Goal: Task Accomplishment & Management: Use online tool/utility

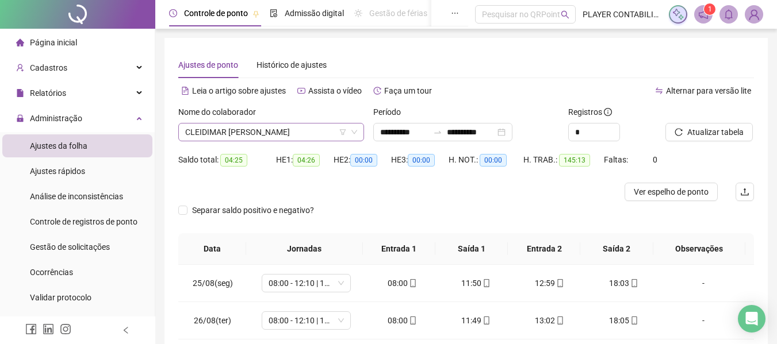
click at [287, 135] on span "CLEIDIMAR [PERSON_NAME]" at bounding box center [271, 132] width 172 height 17
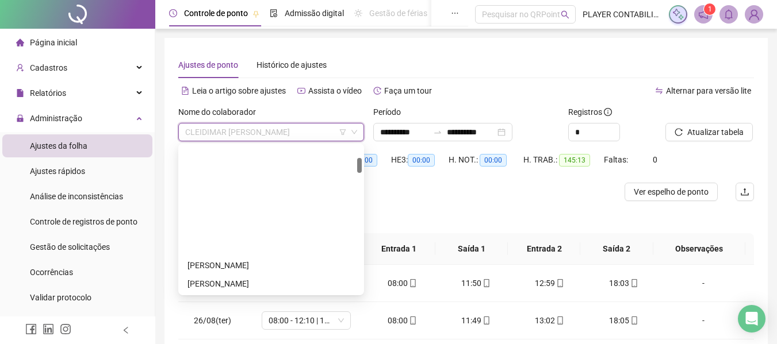
click at [233, 333] on div "[PERSON_NAME]" at bounding box center [270, 339] width 167 height 13
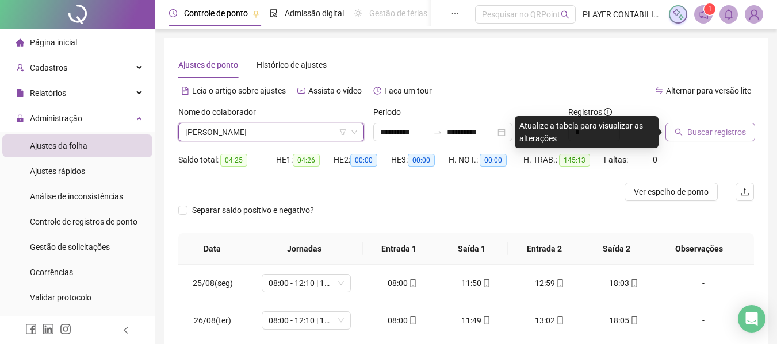
click at [692, 136] on span "Buscar registros" at bounding box center [716, 132] width 59 height 13
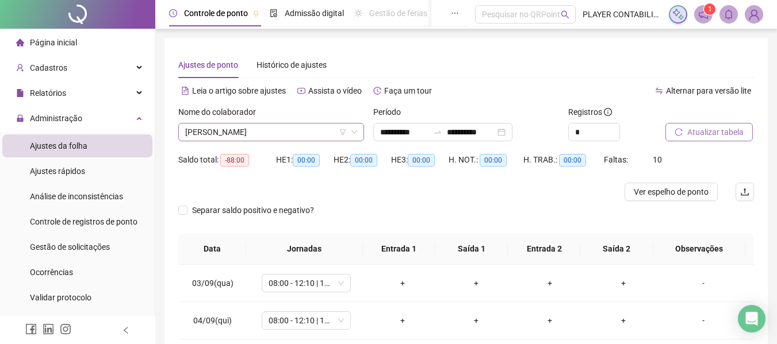
click at [307, 130] on span "[PERSON_NAME]" at bounding box center [271, 132] width 172 height 17
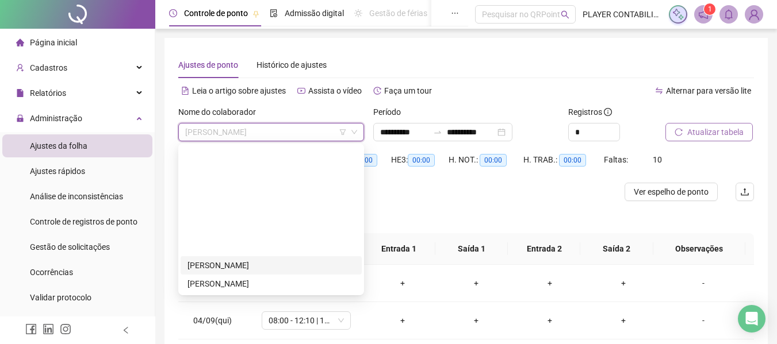
click at [240, 130] on span "[PERSON_NAME]" at bounding box center [271, 132] width 172 height 17
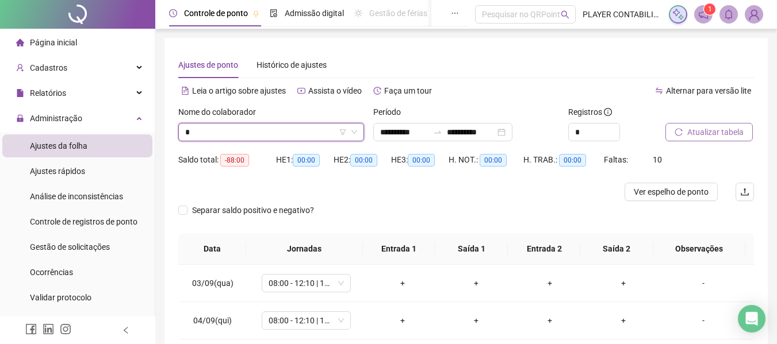
scroll to position [55, 0]
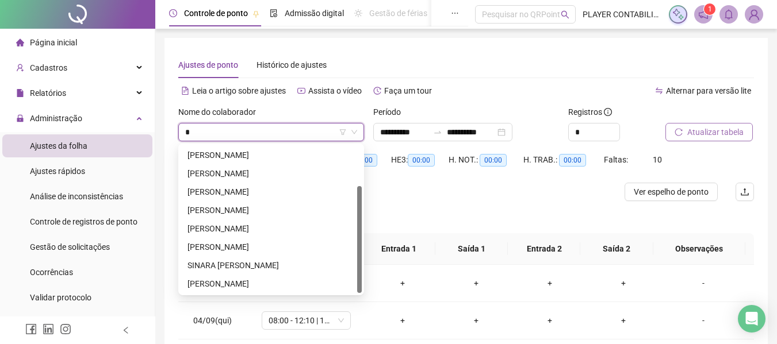
type input "**"
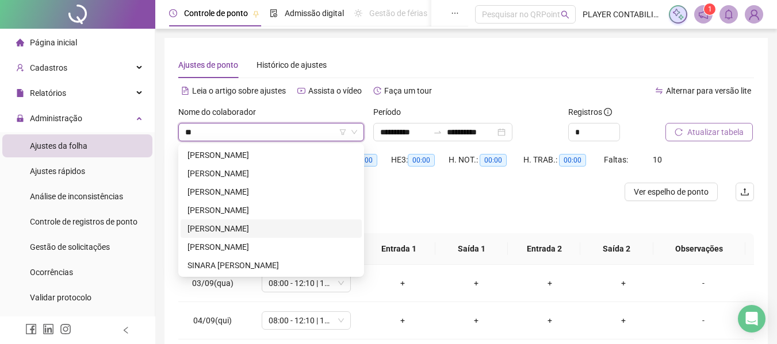
click at [227, 227] on div "[PERSON_NAME]" at bounding box center [270, 228] width 167 height 13
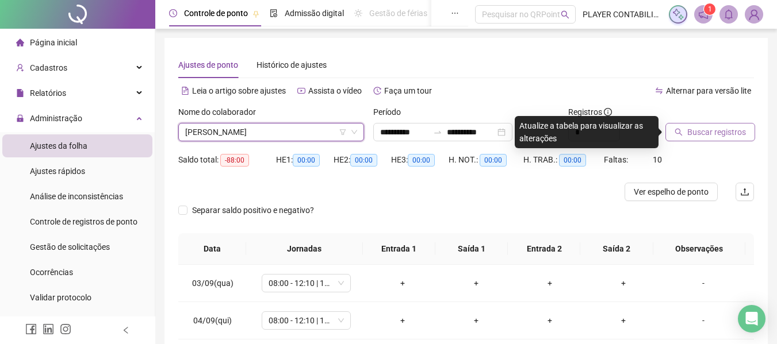
click at [712, 134] on span "Buscar registros" at bounding box center [716, 132] width 59 height 13
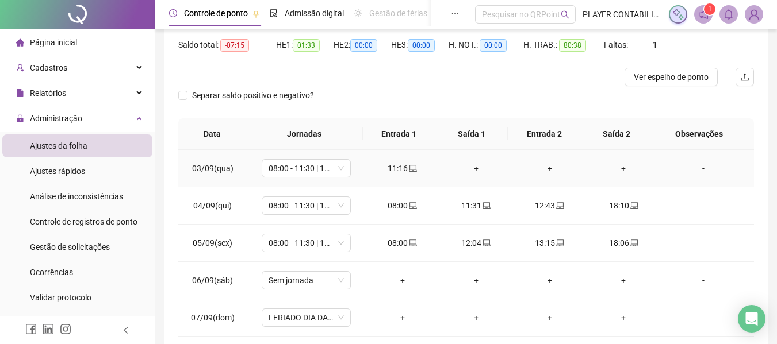
click at [476, 167] on div "+" at bounding box center [475, 168] width 55 height 13
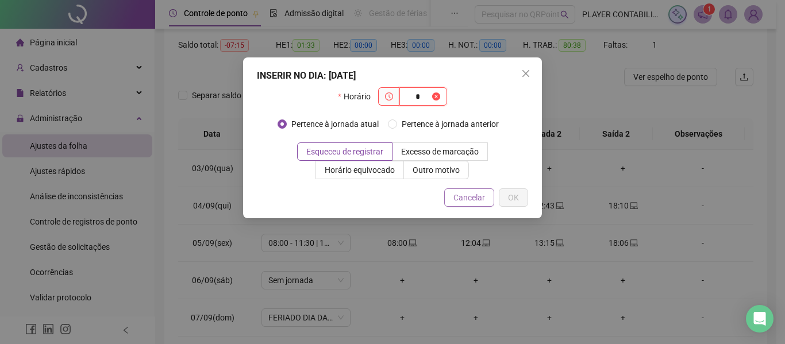
type input "*"
click at [459, 196] on span "Cancelar" at bounding box center [469, 197] width 32 height 13
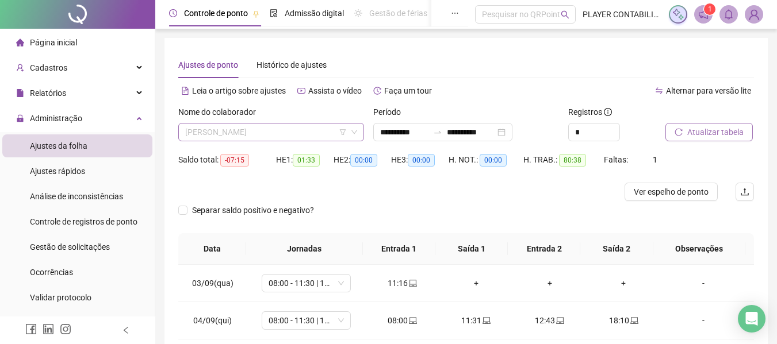
click at [301, 126] on span "[PERSON_NAME]" at bounding box center [271, 132] width 172 height 17
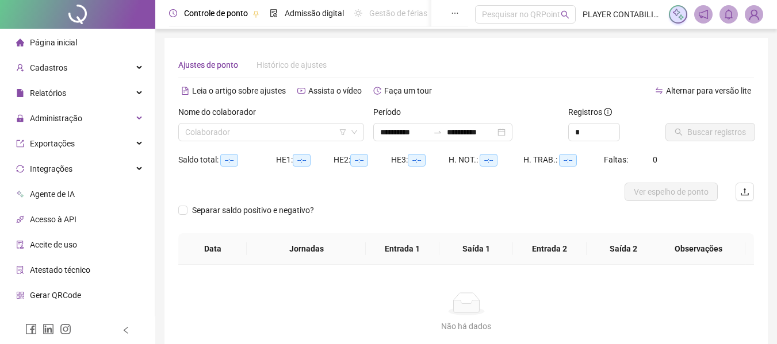
type input "**********"
